Goal: Task Accomplishment & Management: Complete application form

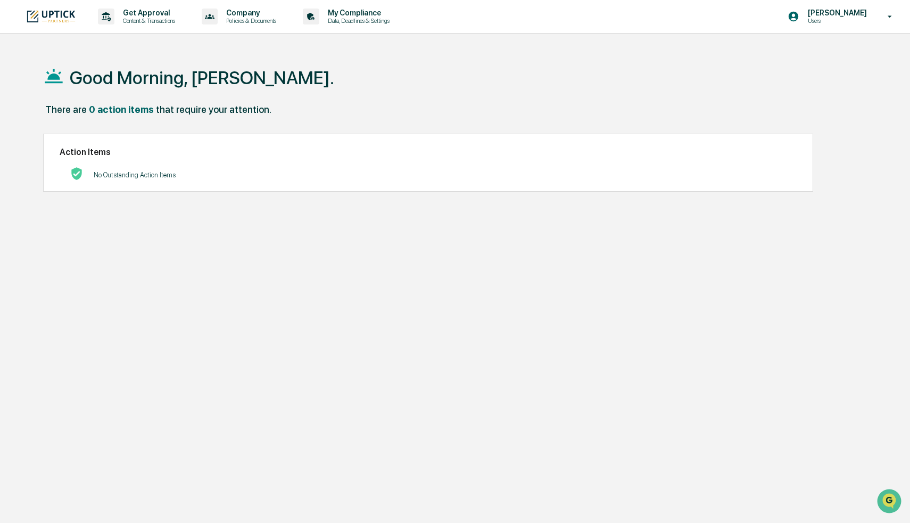
drag, startPoint x: 509, startPoint y: 76, endPoint x: 535, endPoint y: 67, distance: 27.9
click at [522, 71] on div "Good Morning, [PERSON_NAME]." at bounding box center [452, 77] width 819 height 53
click at [395, 14] on p "My Compliance" at bounding box center [357, 13] width 76 height 9
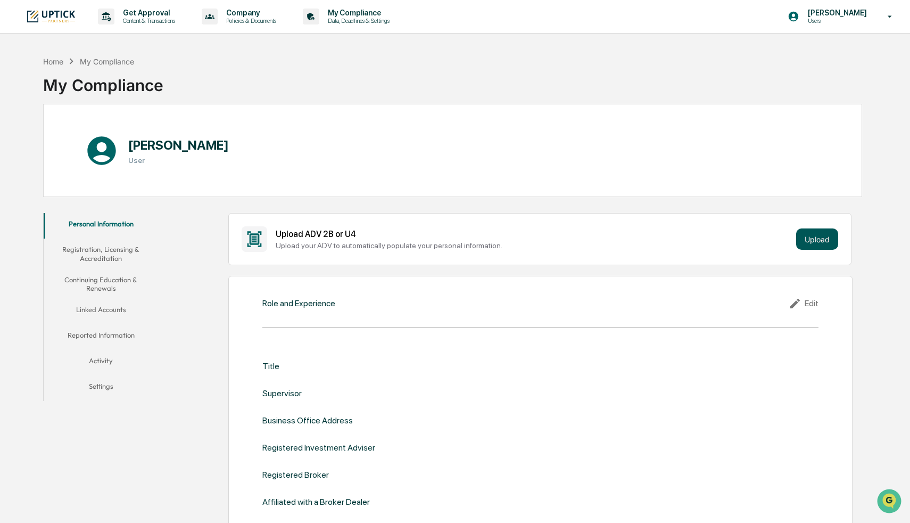
click at [814, 238] on button "Upload" at bounding box center [817, 238] width 42 height 21
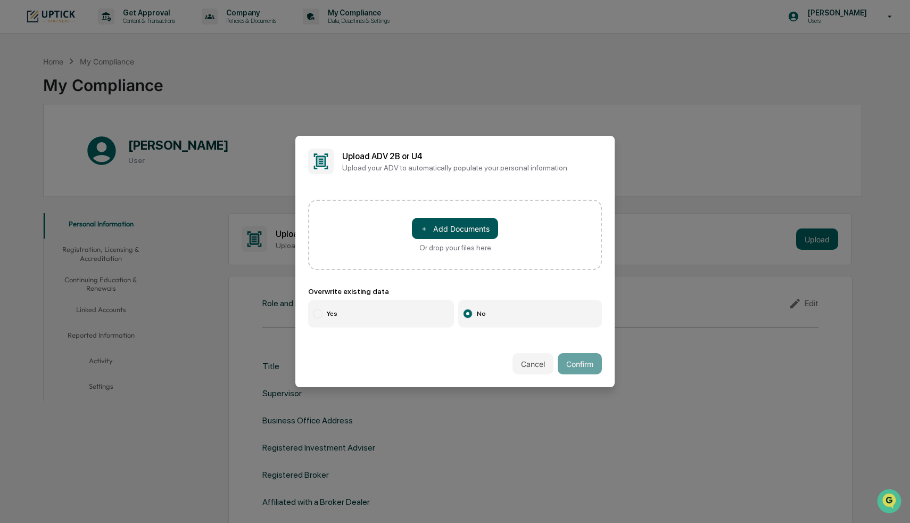
click at [457, 230] on button "＋ Add Documents" at bounding box center [455, 228] width 86 height 21
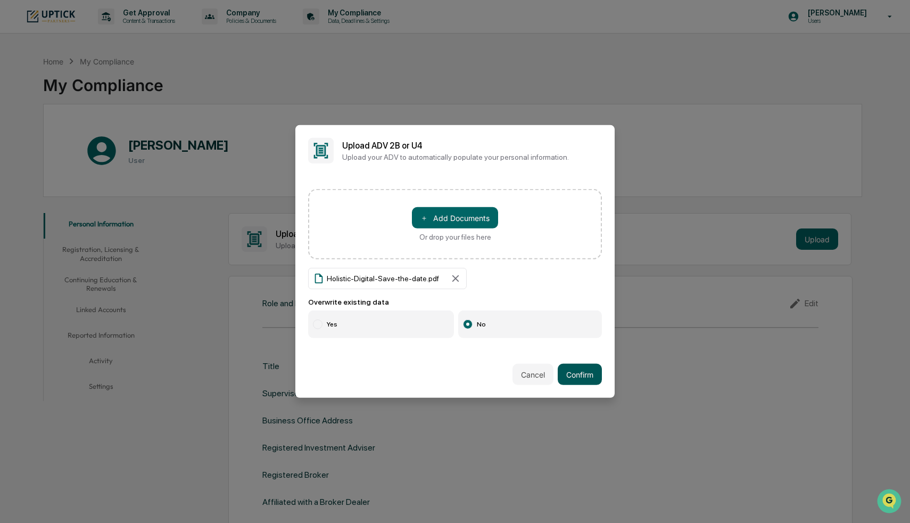
click at [585, 375] on button "Confirm" at bounding box center [580, 373] width 44 height 21
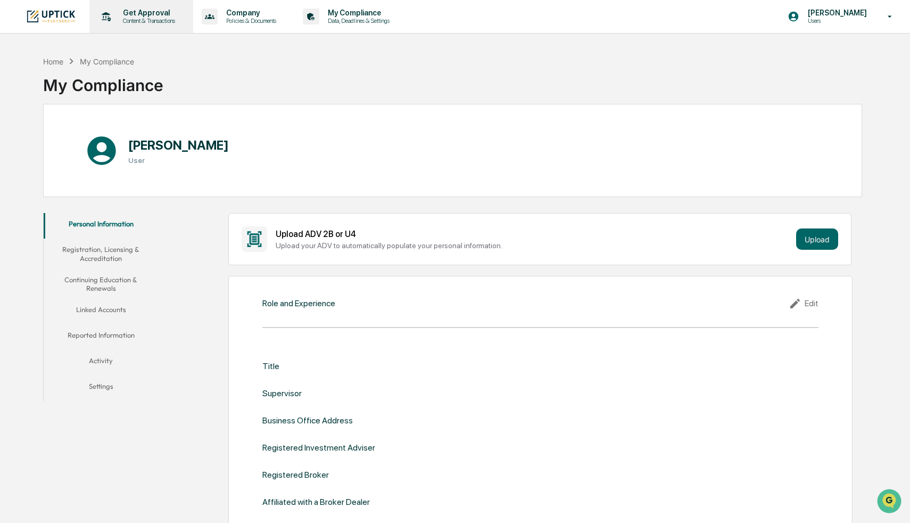
click at [170, 17] on p "Content & Transactions" at bounding box center [147, 20] width 66 height 7
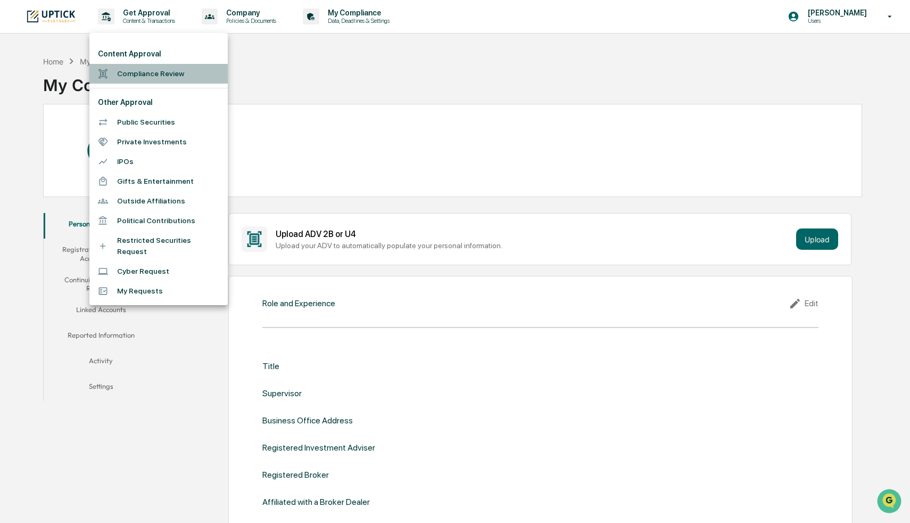
click at [165, 72] on li "Compliance Review" at bounding box center [158, 74] width 138 height 20
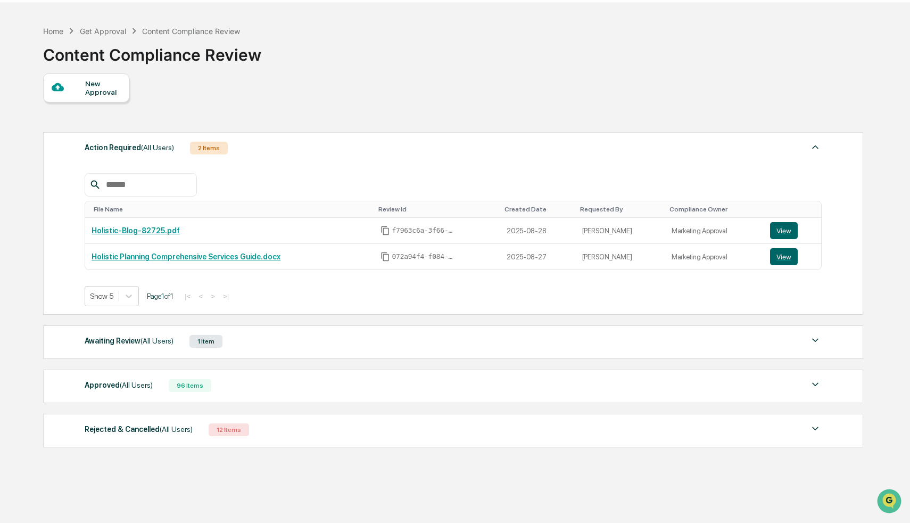
scroll to position [36, 0]
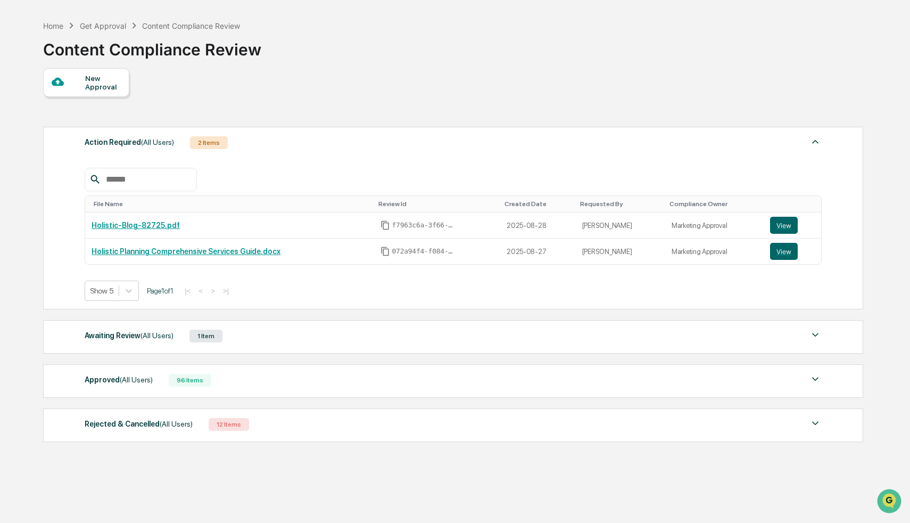
drag, startPoint x: 484, startPoint y: 102, endPoint x: 489, endPoint y: 107, distance: 6.4
click at [485, 104] on div "New Approval Action Required (All Users) 2 Items File Name Review Id Created Da…" at bounding box center [452, 257] width 819 height 379
drag, startPoint x: 729, startPoint y: 116, endPoint x: 729, endPoint y: 191, distance: 74.5
click at [729, 117] on div "New Approval Action Required (All Users) 2 Items File Name Review Id Created Da…" at bounding box center [452, 257] width 819 height 379
click at [784, 226] on button "View" at bounding box center [784, 225] width 28 height 17
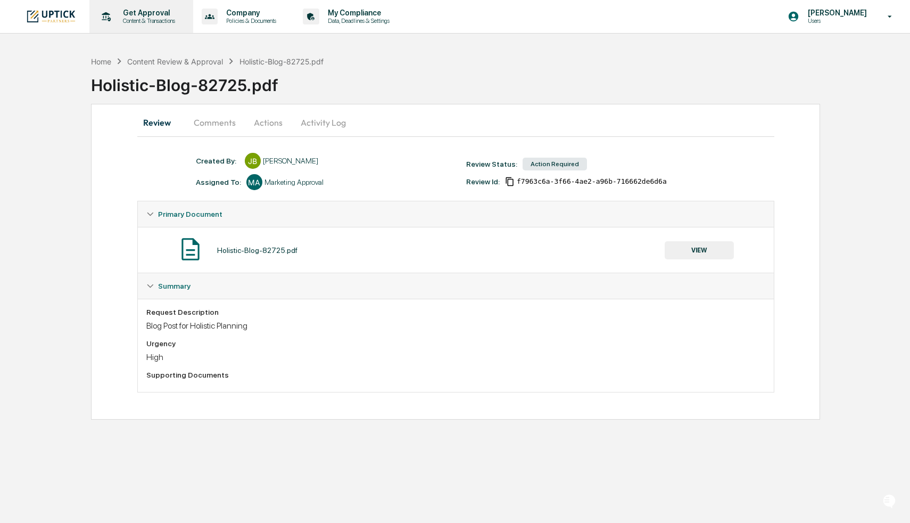
click at [146, 15] on p "Get Approval" at bounding box center [147, 13] width 66 height 9
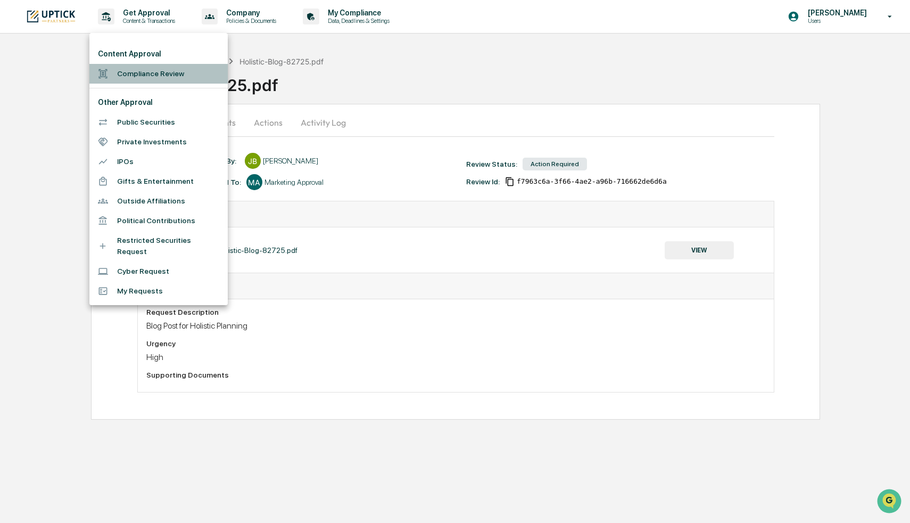
click at [140, 73] on li "Compliance Review" at bounding box center [158, 74] width 138 height 20
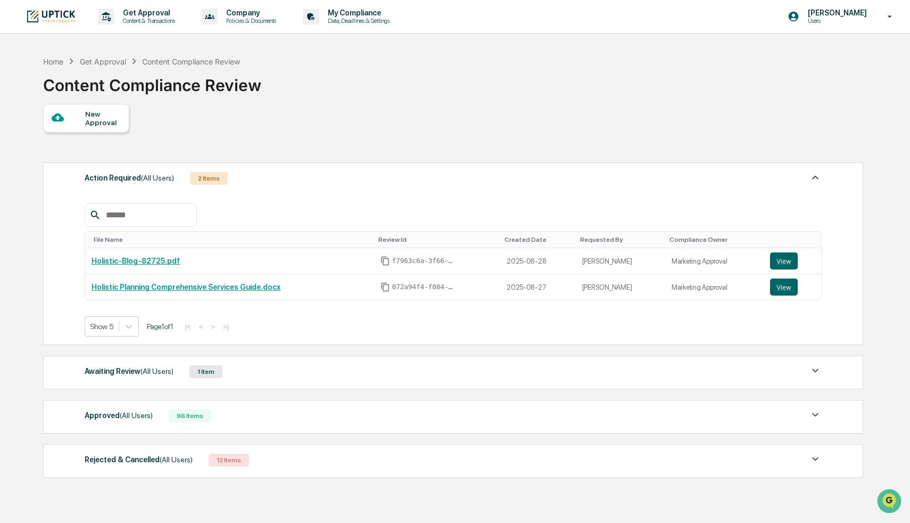
click at [101, 119] on div "New Approval" at bounding box center [103, 118] width 36 height 17
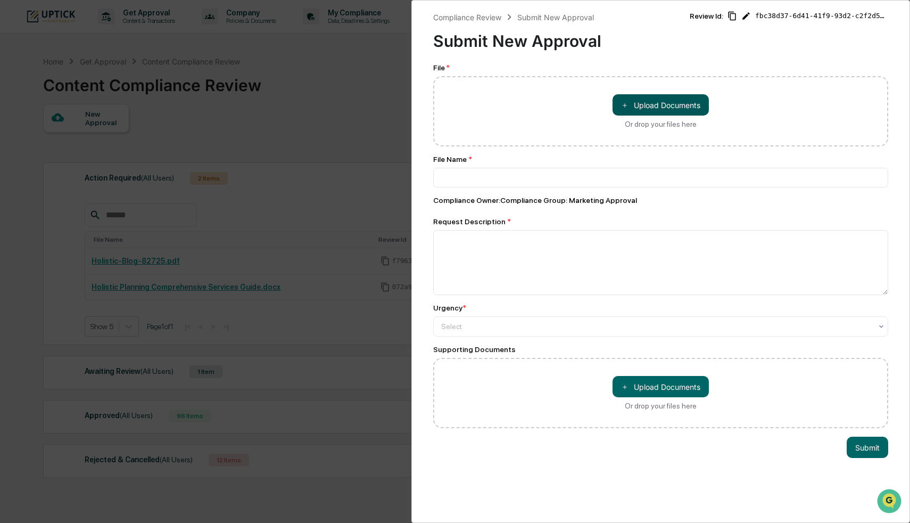
click at [693, 98] on button "＋ Upload Documents" at bounding box center [661, 104] width 96 height 21
type input "**********"
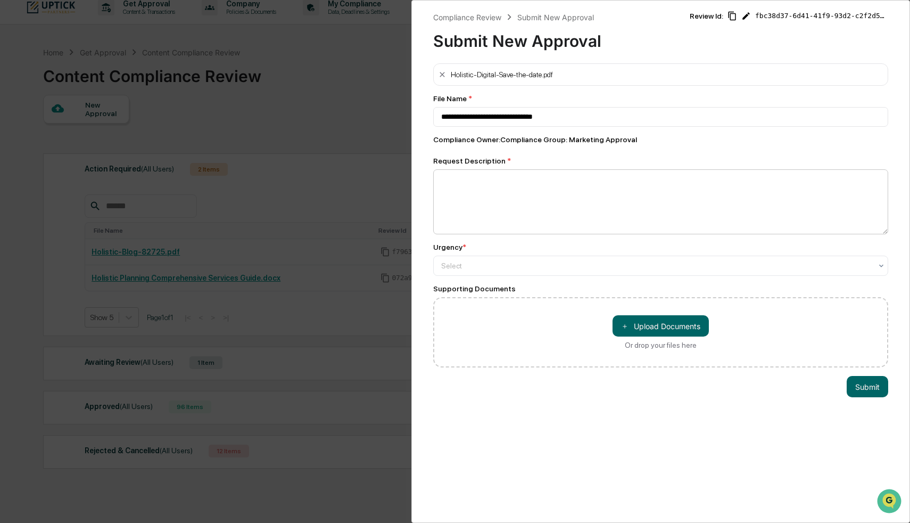
scroll to position [20, 0]
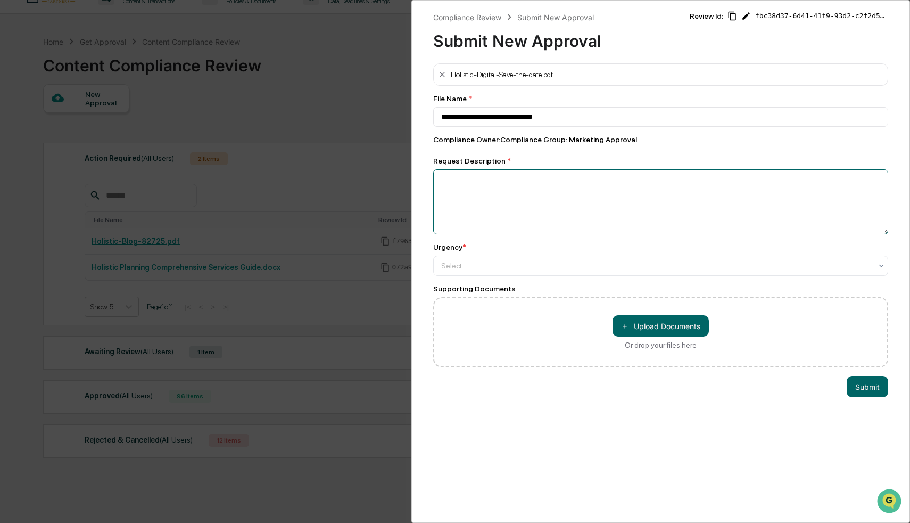
click at [596, 179] on textarea at bounding box center [660, 201] width 455 height 65
type textarea "**********"
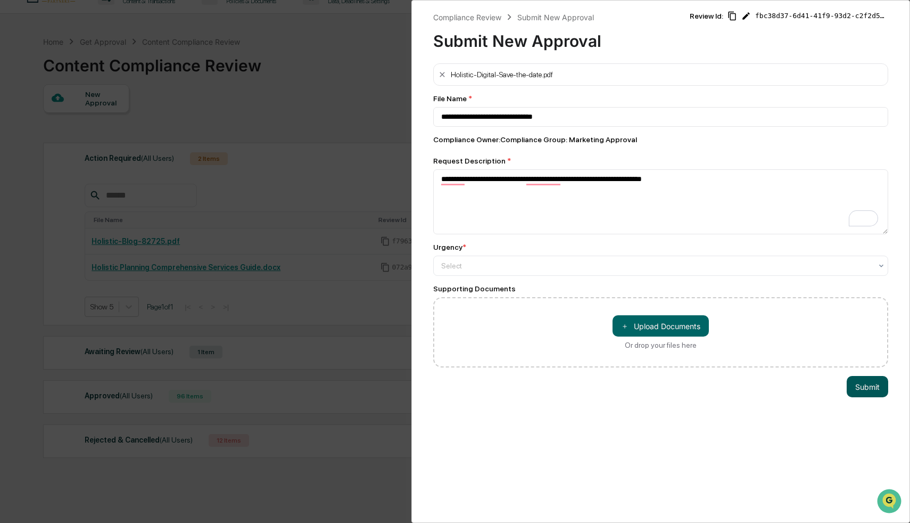
click at [867, 386] on button "Submit" at bounding box center [868, 386] width 42 height 21
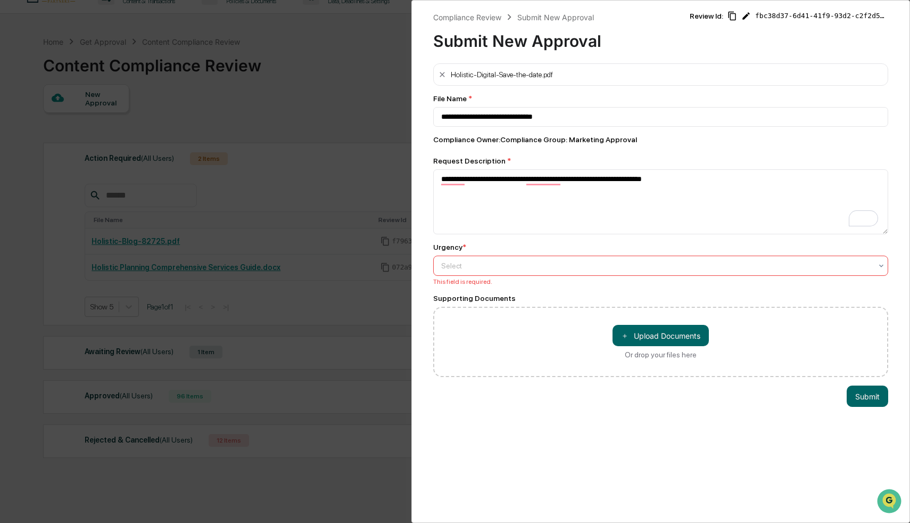
click at [585, 270] on div at bounding box center [656, 265] width 431 height 11
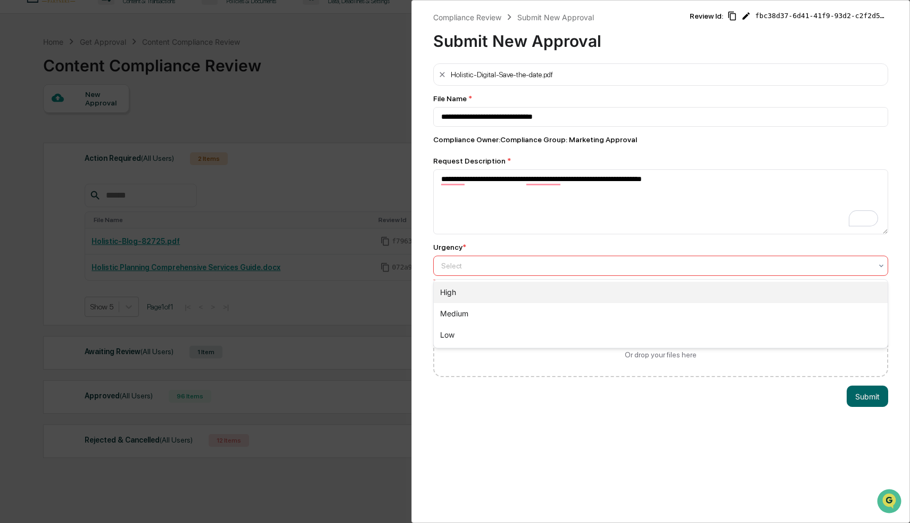
drag, startPoint x: 543, startPoint y: 296, endPoint x: 581, endPoint y: 285, distance: 38.9
click at [543, 296] on div "High" at bounding box center [661, 292] width 454 height 21
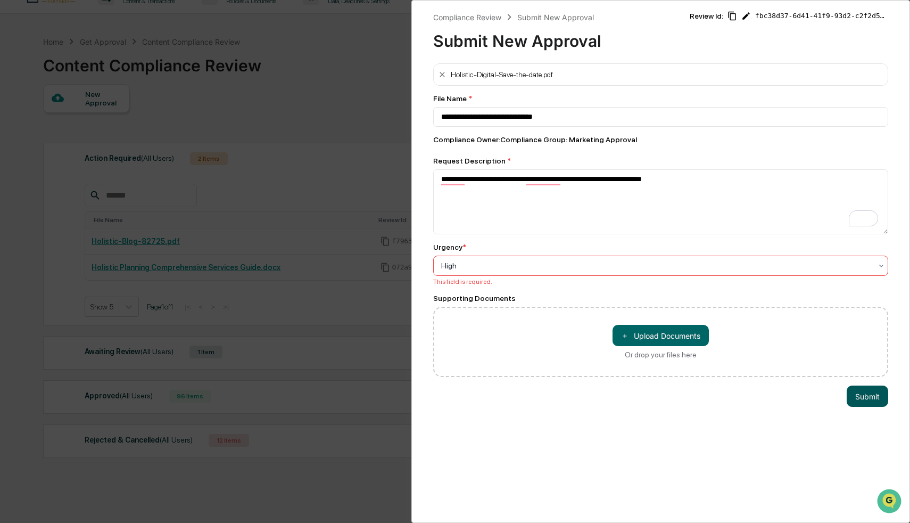
click at [872, 406] on div "**********" at bounding box center [660, 261] width 499 height 523
click at [873, 402] on button "Submit" at bounding box center [868, 395] width 42 height 21
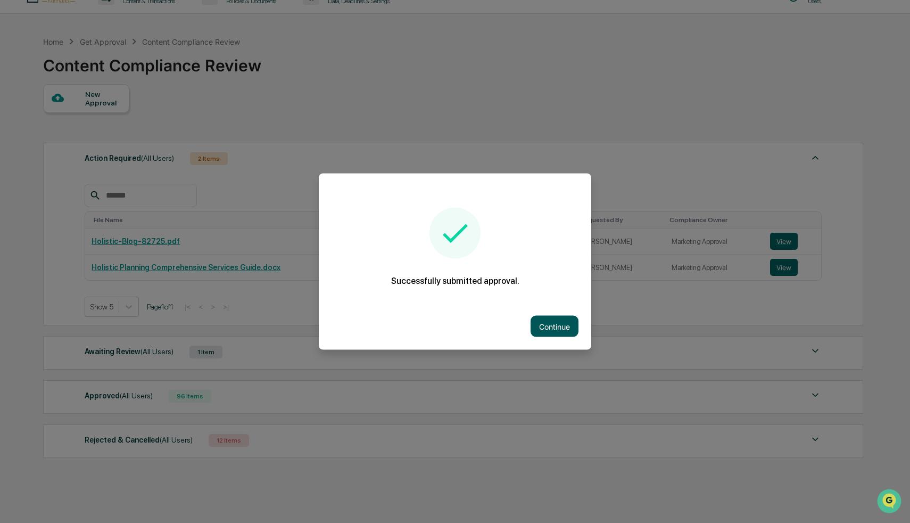
click at [555, 325] on button "Continue" at bounding box center [555, 326] width 48 height 21
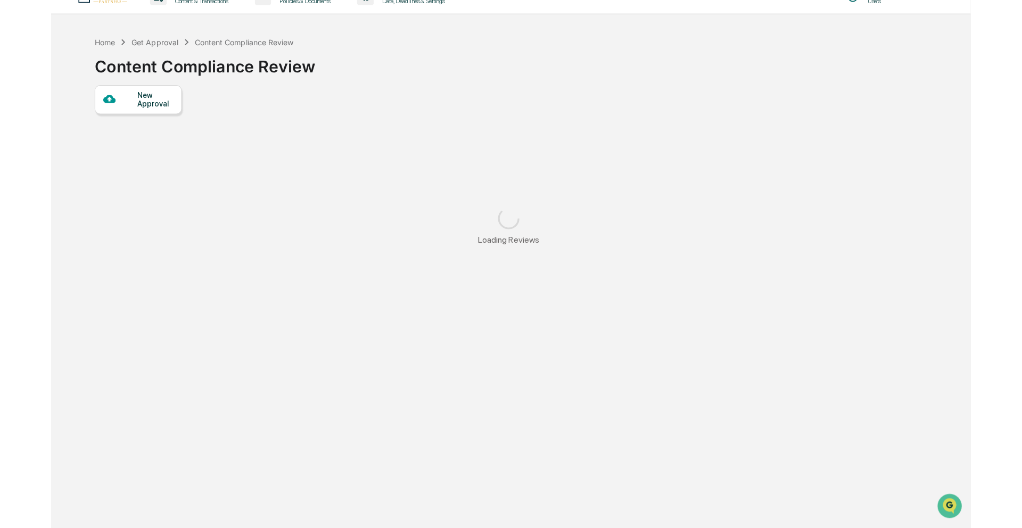
scroll to position [21, 0]
